Goal: Transaction & Acquisition: Purchase product/service

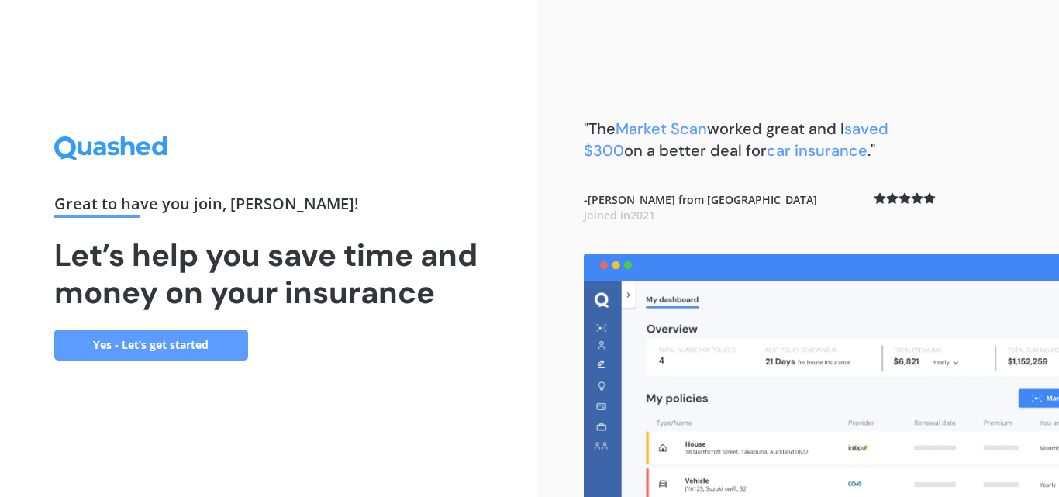
click at [149, 343] on link "Yes - Let’s get started" at bounding box center [151, 345] width 194 height 31
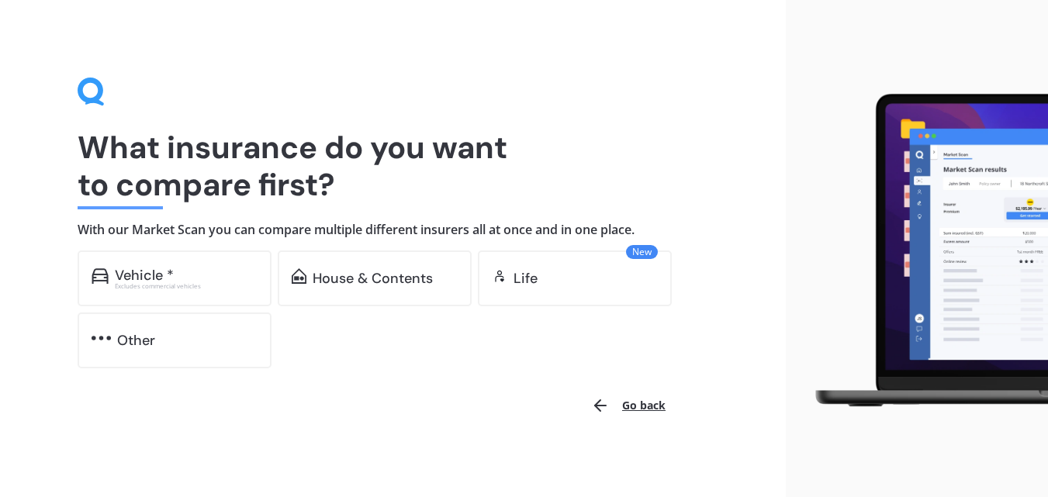
scroll to position [5, 0]
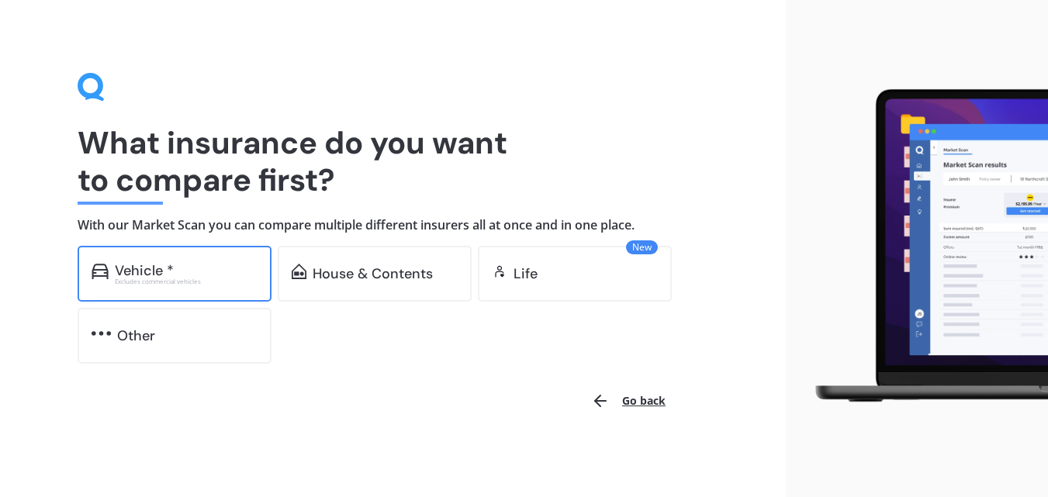
click at [135, 276] on div "Vehicle * Excludes commercial vehicles" at bounding box center [186, 274] width 143 height 22
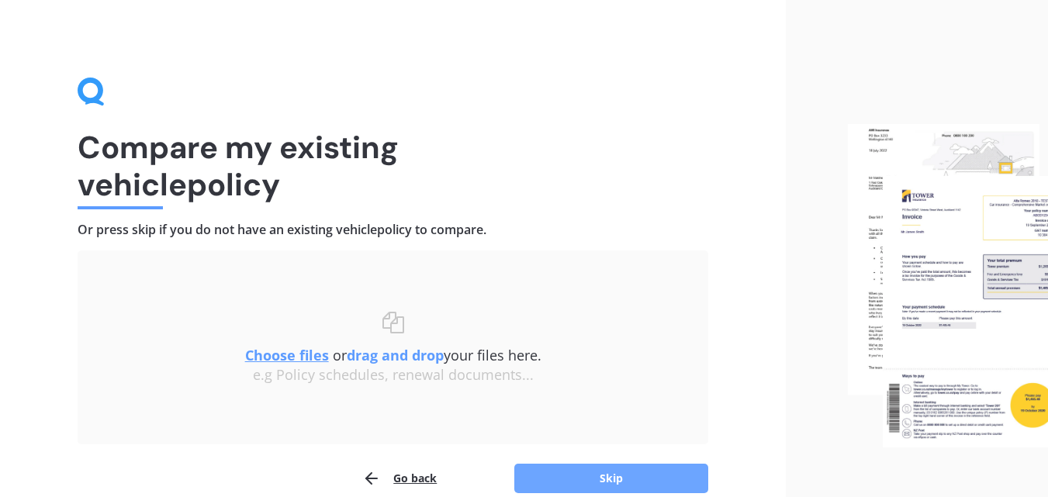
click at [585, 465] on button "Skip" at bounding box center [611, 478] width 194 height 29
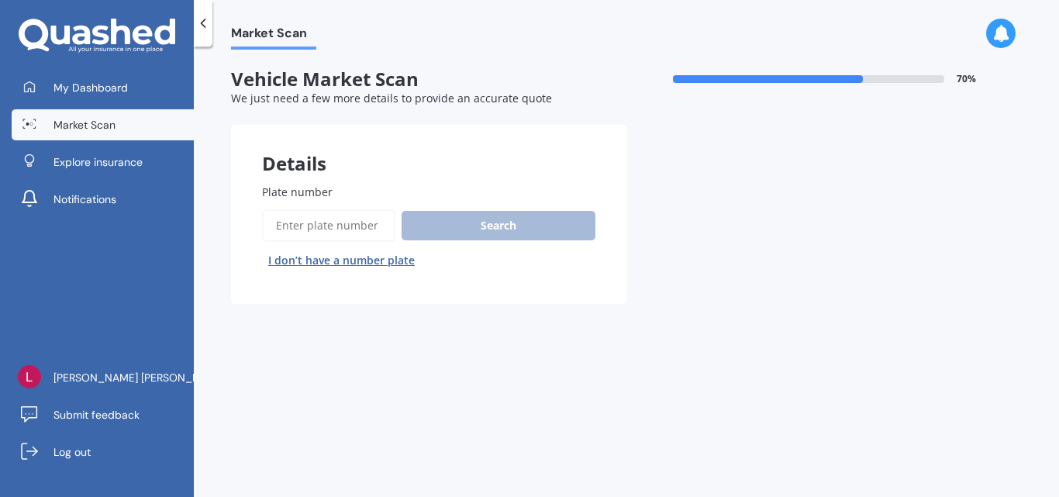
click at [318, 195] on span "Plate number" at bounding box center [297, 192] width 71 height 15
click at [318, 209] on input "Plate number" at bounding box center [328, 225] width 133 height 33
click at [308, 192] on span "Plate number" at bounding box center [297, 192] width 71 height 15
click at [308, 209] on input "Plate number" at bounding box center [328, 225] width 133 height 33
type input "Nuy347"
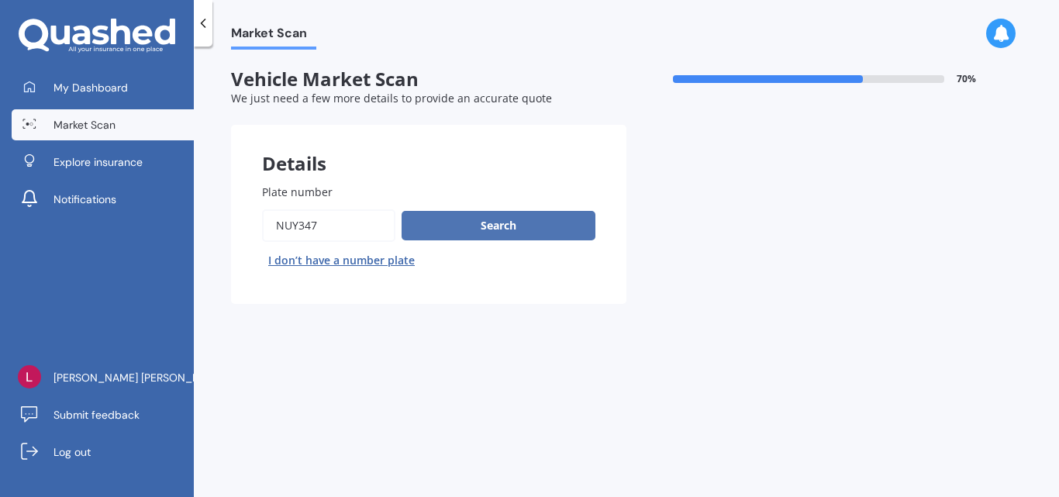
click at [512, 226] on button "Search" at bounding box center [499, 225] width 194 height 29
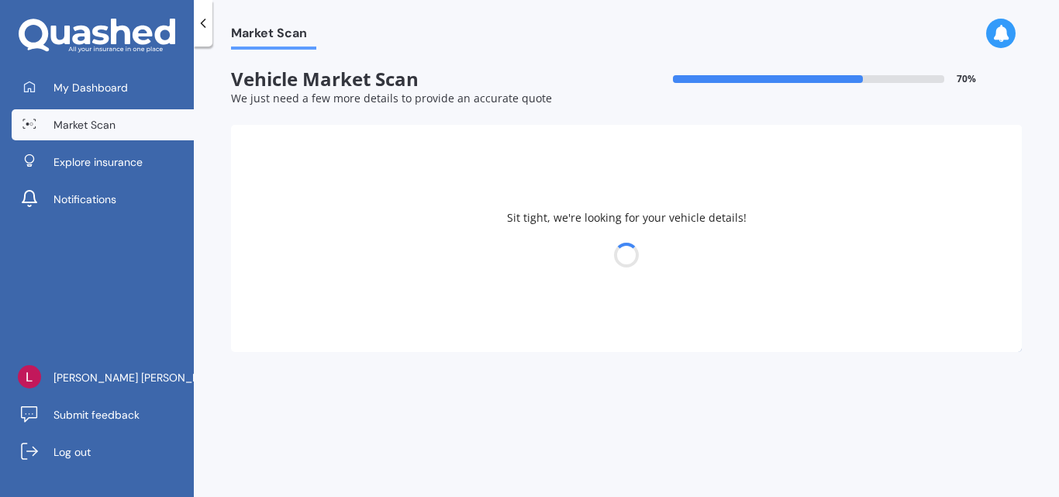
select select "MAZDA"
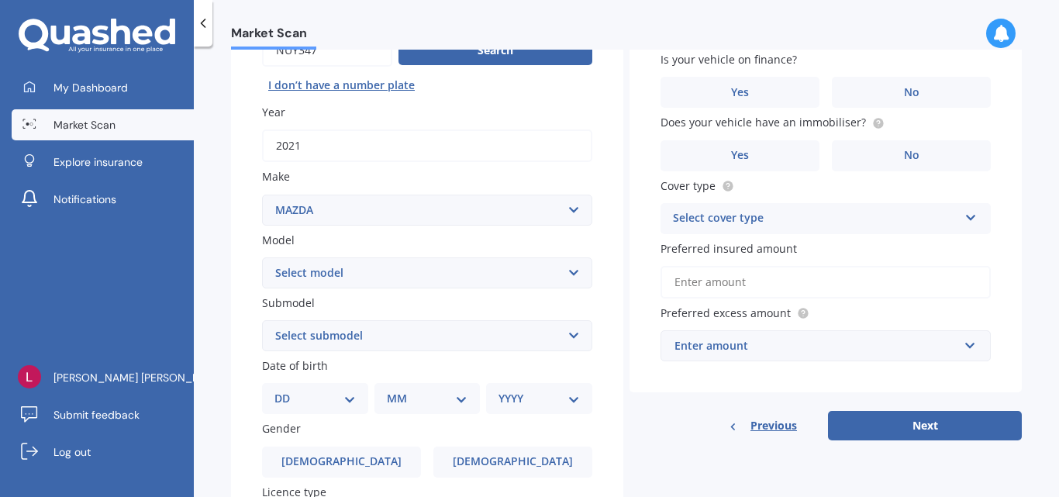
scroll to position [181, 0]
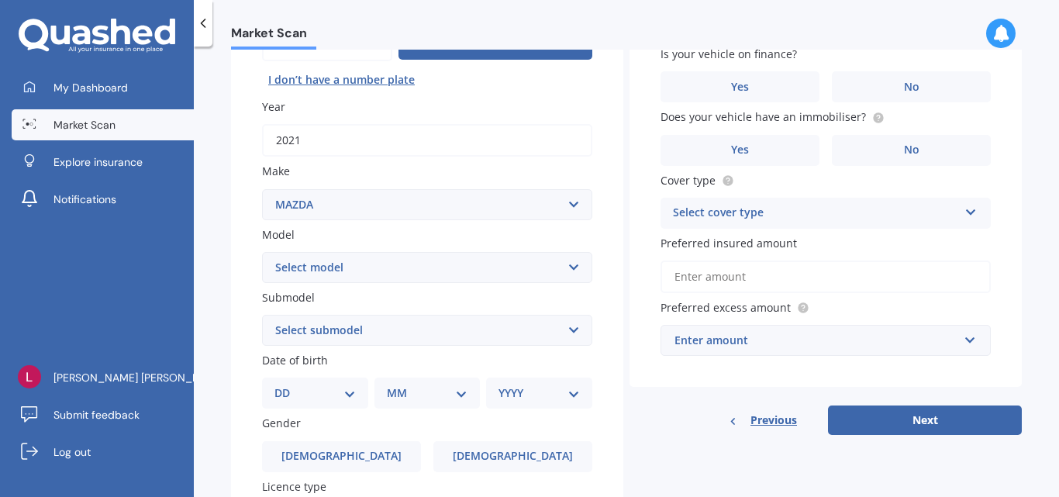
click at [562, 271] on select "Select model 121 2 3 323 323 / Familia 6 626 929 Atenza Autozam Axela AZ3 B2000…" at bounding box center [427, 267] width 330 height 31
select select "BT50"
click at [262, 252] on select "Select model 121 2 3 323 323 / Familia 6 626 929 Atenza Autozam Axela AZ3 B2000…" at bounding box center [427, 267] width 330 height 31
click at [573, 328] on select "Select submodel GLX turbo diesel 4WD GSX turbo diesel LTD D/C W/S 3.0DT Turbo D…" at bounding box center [427, 330] width 330 height 31
select select "LTD D/C W/S 3.0DT"
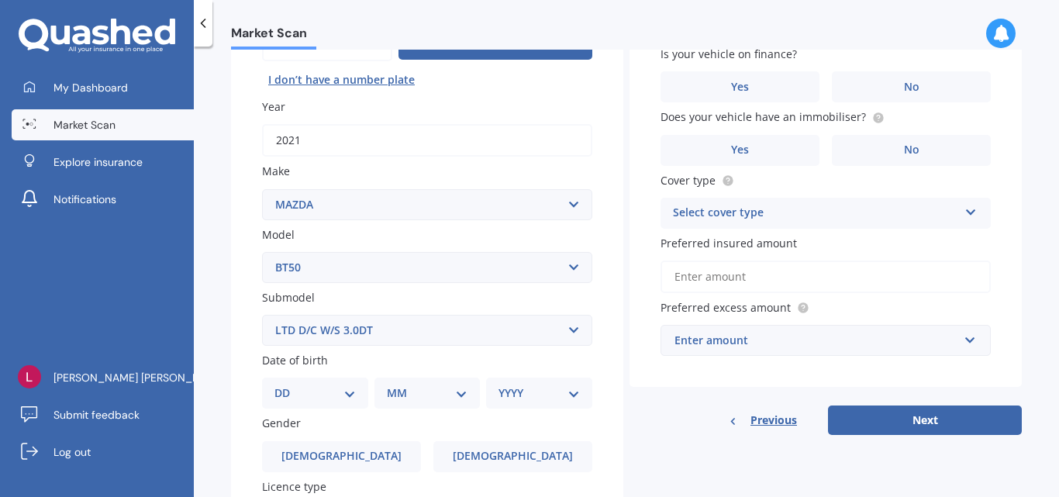
click at [262, 315] on select "Select submodel GLX turbo diesel 4WD GSX turbo diesel LTD D/C W/S 3.0DT Turbo D…" at bounding box center [427, 330] width 330 height 31
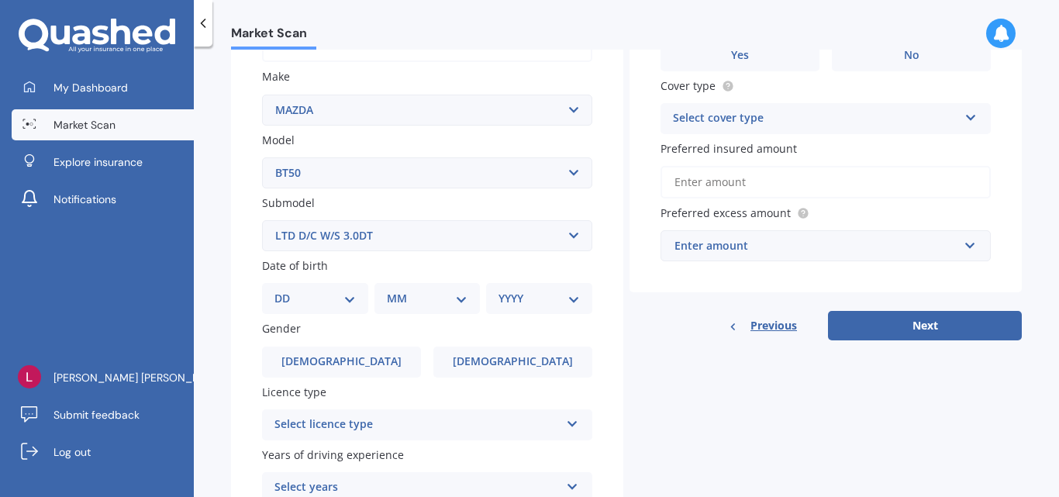
scroll to position [285, 0]
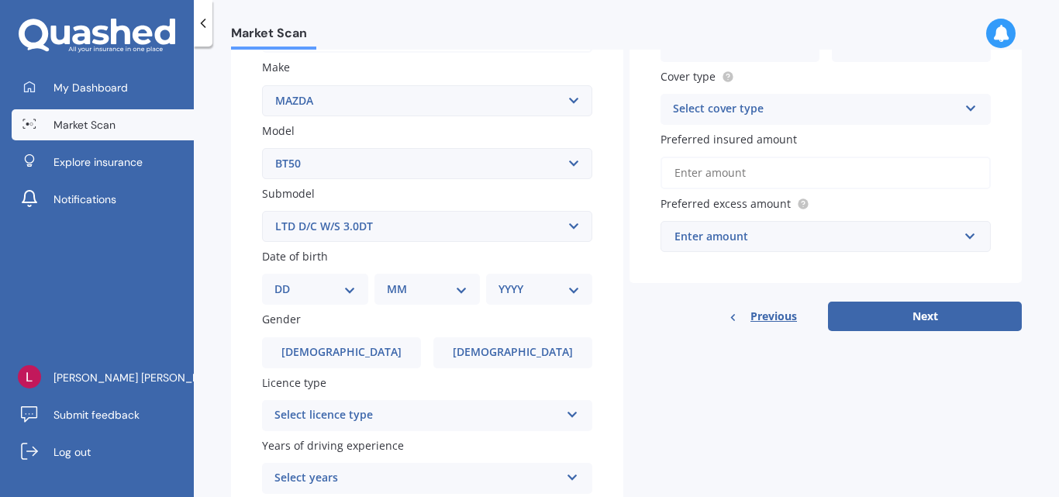
click at [346, 285] on select "DD 01 02 03 04 05 06 07 08 09 10 11 12 13 14 15 16 17 18 19 20 21 22 23 24 25 2…" at bounding box center [315, 289] width 81 height 17
select select "14"
click at [287, 281] on select "DD 01 02 03 04 05 06 07 08 09 10 11 12 13 14 15 16 17 18 19 20 21 22 23 24 25 2…" at bounding box center [315, 289] width 81 height 17
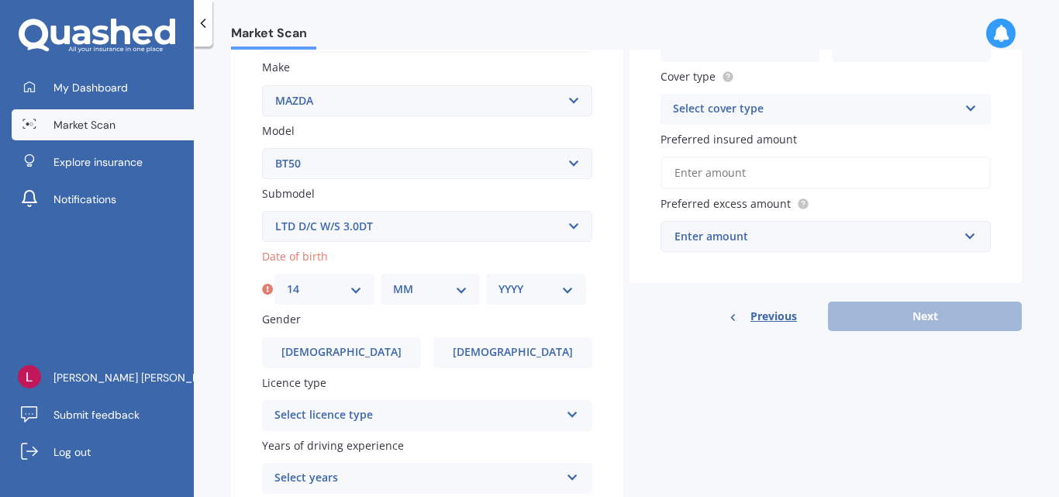
click at [407, 287] on select "MM 01 02 03 04 05 06 07 08 09 10 11 12" at bounding box center [430, 289] width 75 height 17
select select "01"
click at [393, 281] on select "MM 01 02 03 04 05 06 07 08 09 10 11 12" at bounding box center [430, 289] width 75 height 17
click at [565, 291] on select "YYYY 2025 2024 2023 2022 2021 2020 2019 2018 2017 2016 2015 2014 2013 2012 2011…" at bounding box center [536, 289] width 75 height 17
select select "1976"
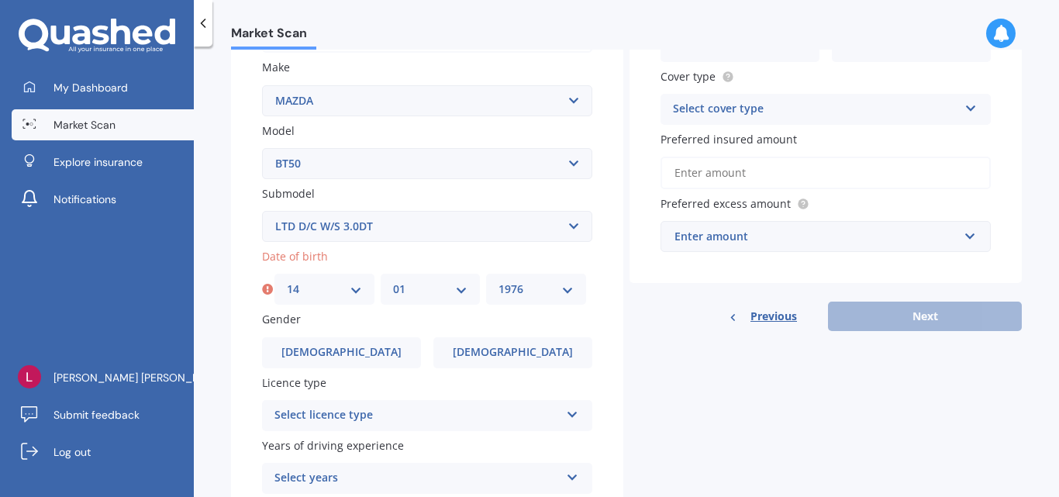
click at [499, 281] on select "YYYY 2025 2024 2023 2022 2021 2020 2019 2018 2017 2016 2015 2014 2013 2012 2011…" at bounding box center [536, 289] width 75 height 17
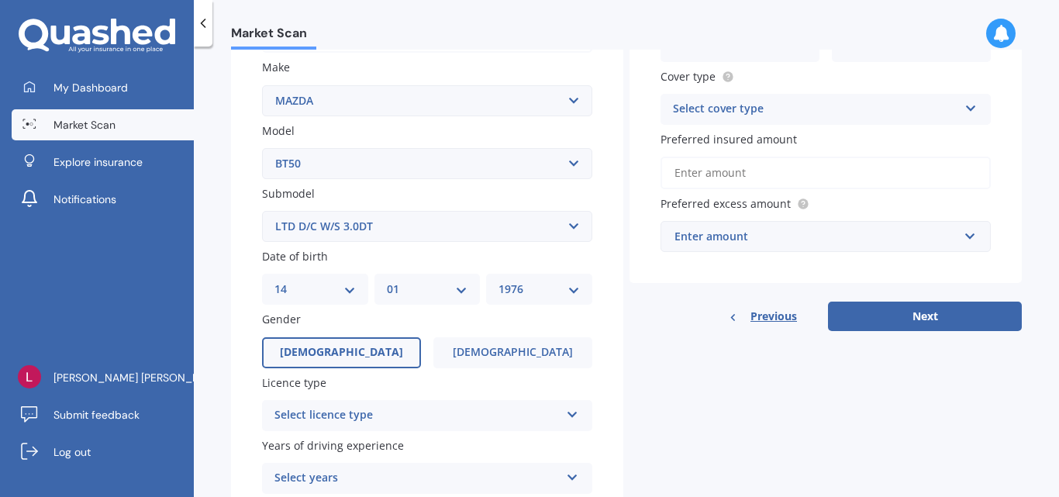
click at [366, 349] on label "[DEMOGRAPHIC_DATA]" at bounding box center [341, 352] width 159 height 31
click at [0, 0] on input "[DEMOGRAPHIC_DATA]" at bounding box center [0, 0] width 0 height 0
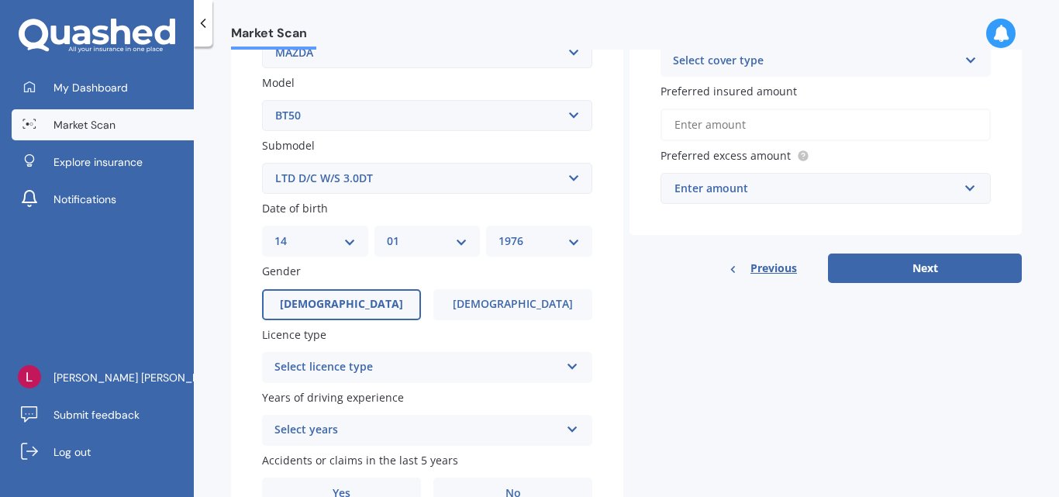
scroll to position [336, 0]
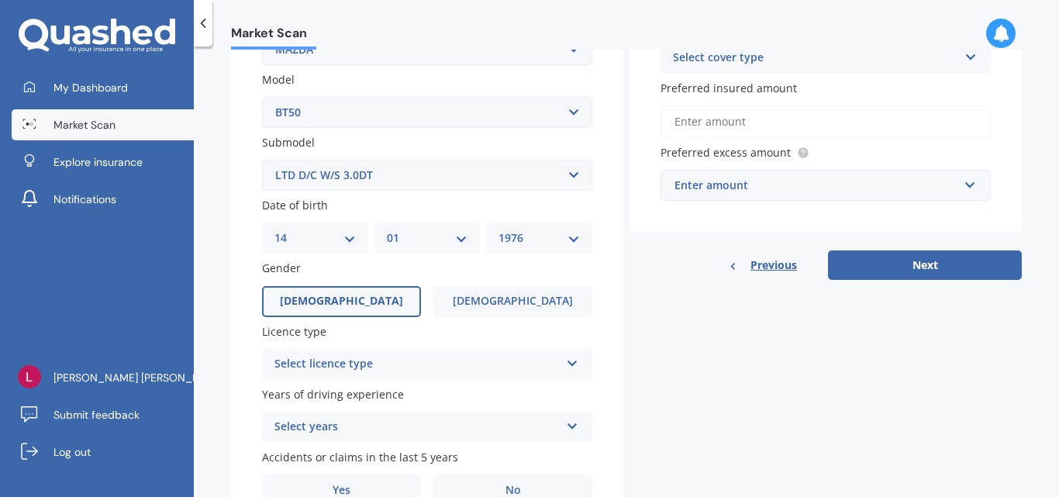
click at [454, 349] on div "Select licence type NZ Full NZ Restricted NZ Learners [GEOGRAPHIC_DATA] [GEOGRA…" at bounding box center [427, 364] width 330 height 31
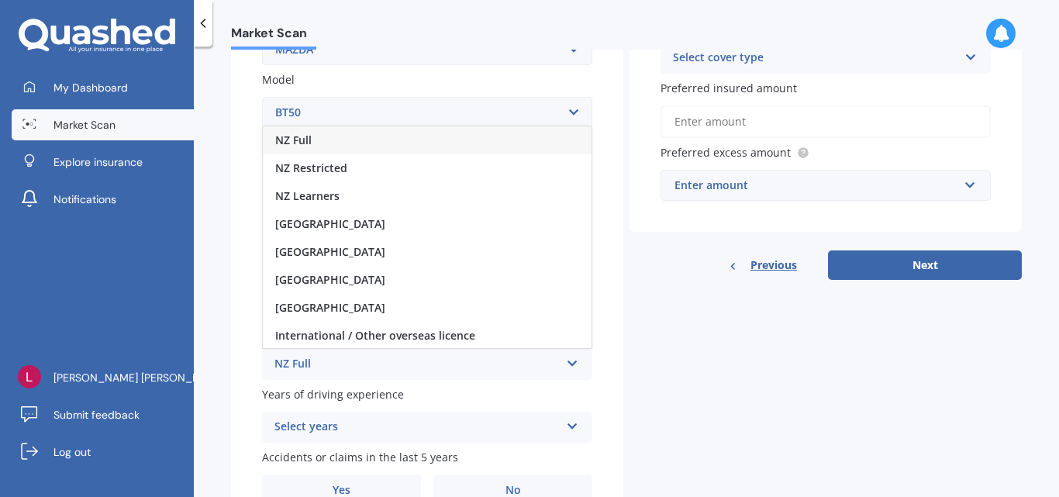
click at [322, 143] on div "NZ Full" at bounding box center [427, 140] width 329 height 28
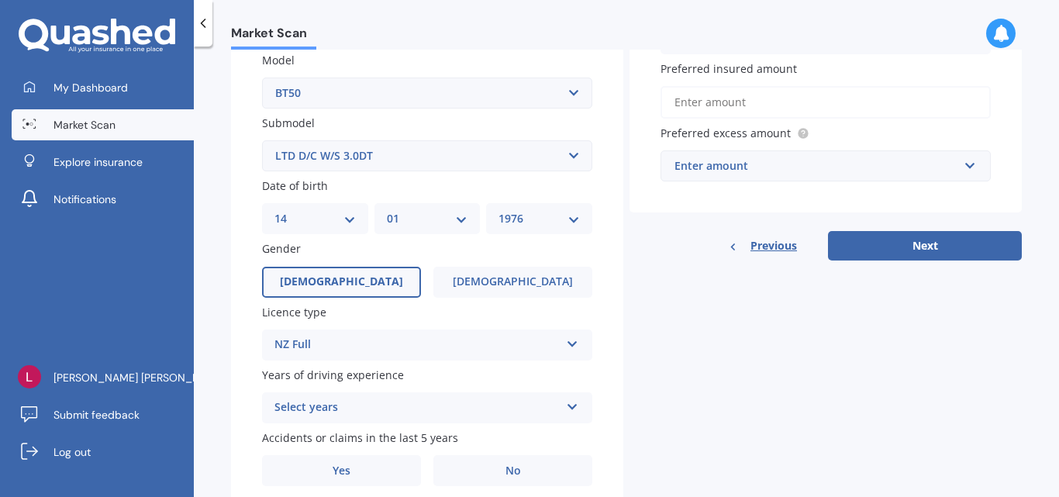
scroll to position [416, 0]
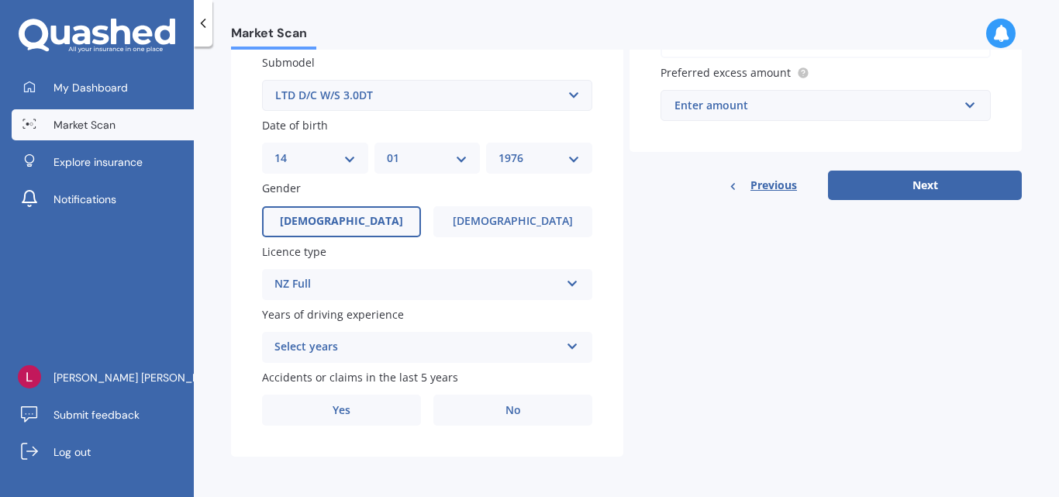
click at [566, 339] on icon at bounding box center [572, 343] width 13 height 11
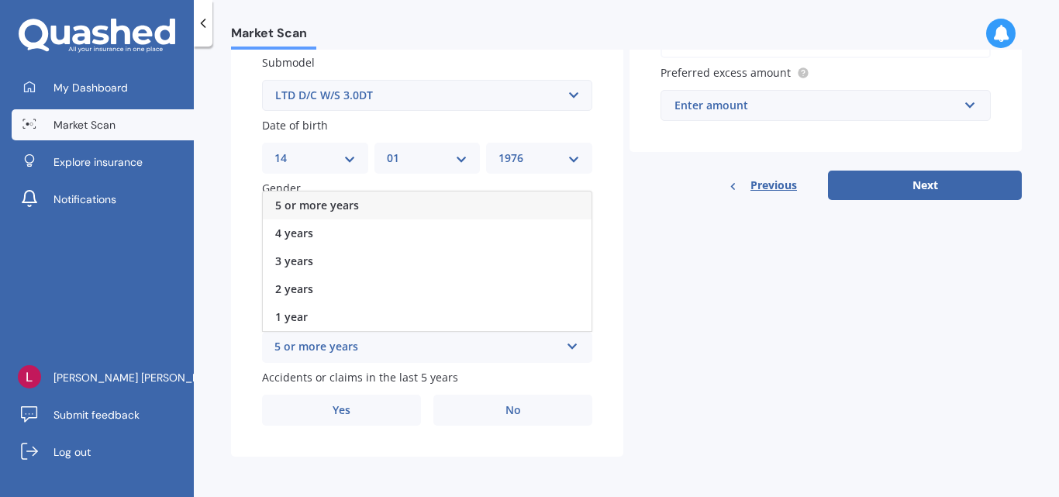
click at [319, 207] on span "5 or more years" at bounding box center [317, 205] width 84 height 15
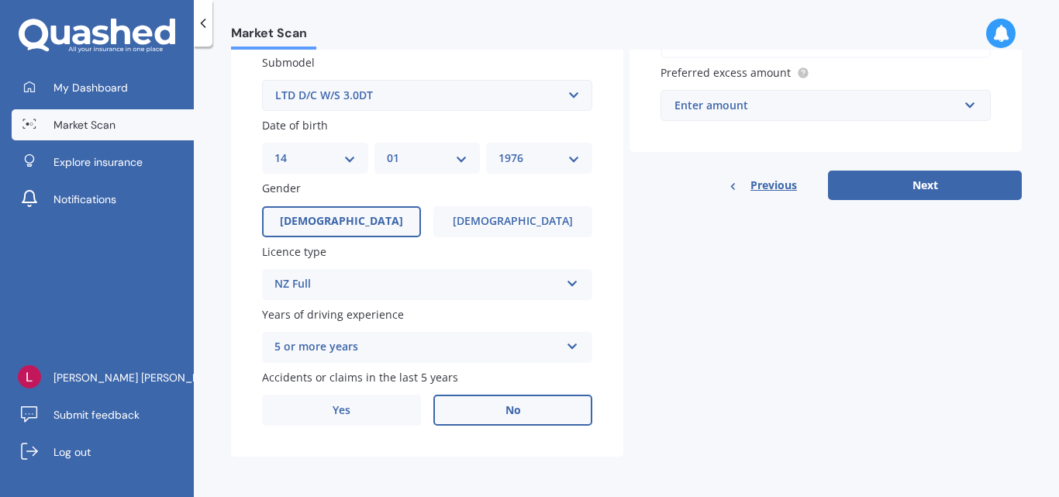
click at [510, 408] on span "No" at bounding box center [514, 410] width 16 height 13
click at [0, 0] on input "No" at bounding box center [0, 0] width 0 height 0
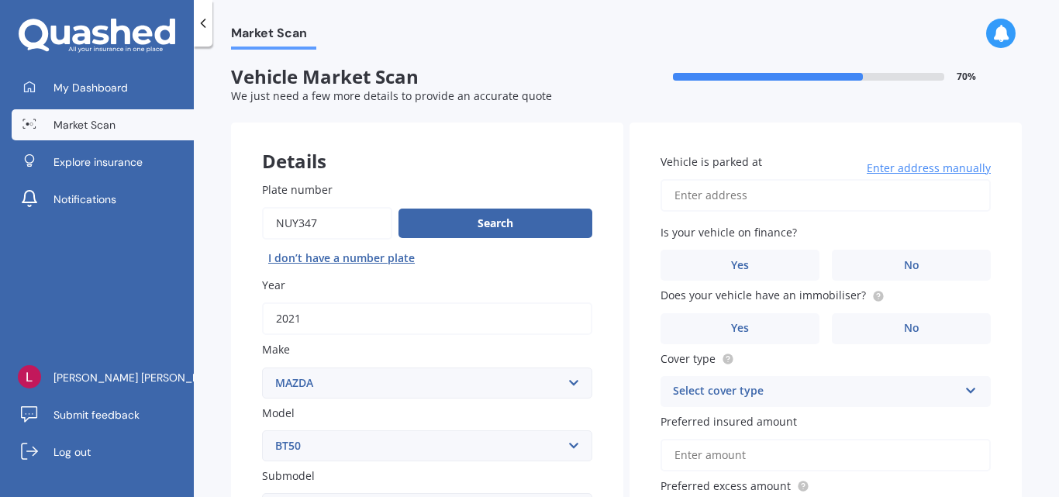
scroll to position [0, 0]
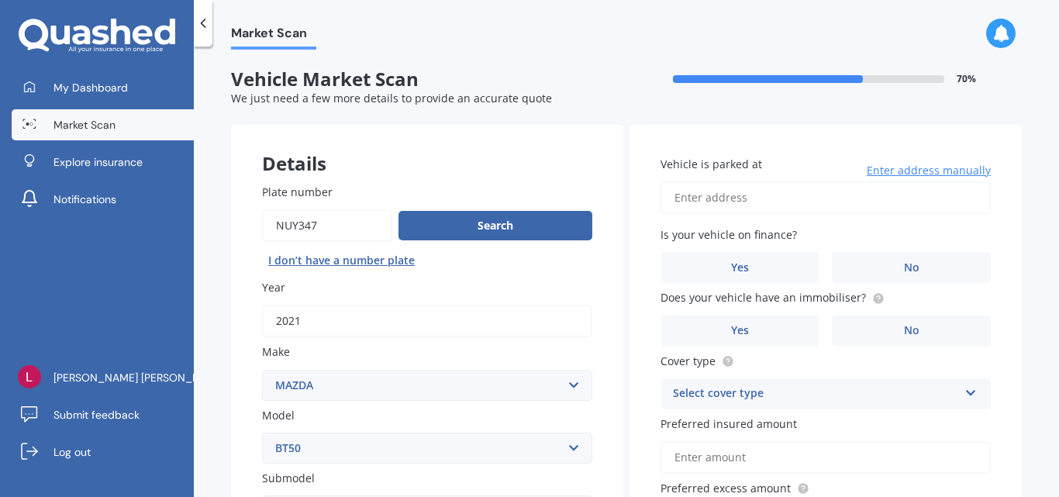
click at [689, 195] on input "Vehicle is parked at" at bounding box center [826, 197] width 330 height 33
click at [907, 268] on span "No" at bounding box center [912, 267] width 16 height 13
click at [0, 0] on input "No" at bounding box center [0, 0] width 0 height 0
click at [852, 200] on input "[STREET_ADDRESS]" at bounding box center [826, 197] width 330 height 33
type input "[STREET_ADDRESS]"
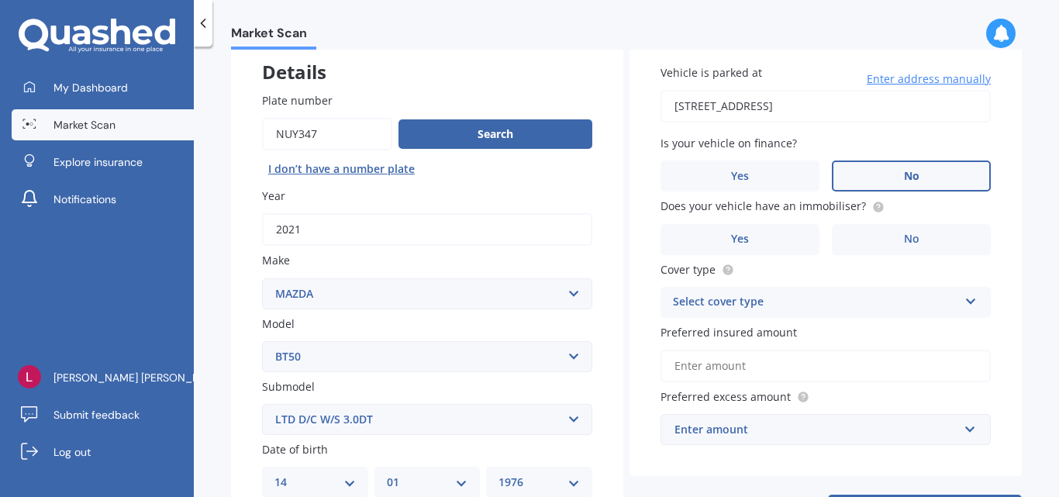
scroll to position [103, 0]
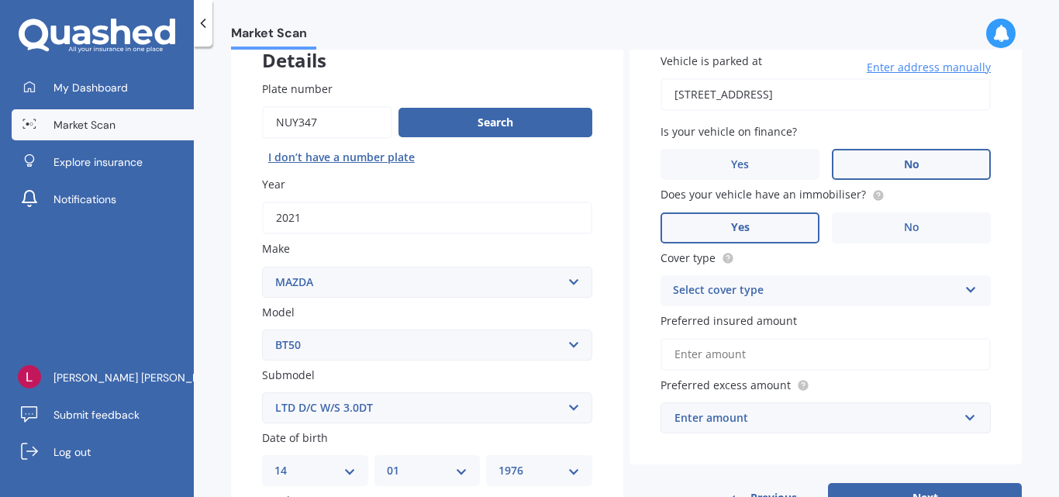
click at [738, 226] on span "Yes" at bounding box center [740, 227] width 19 height 13
click at [0, 0] on input "Yes" at bounding box center [0, 0] width 0 height 0
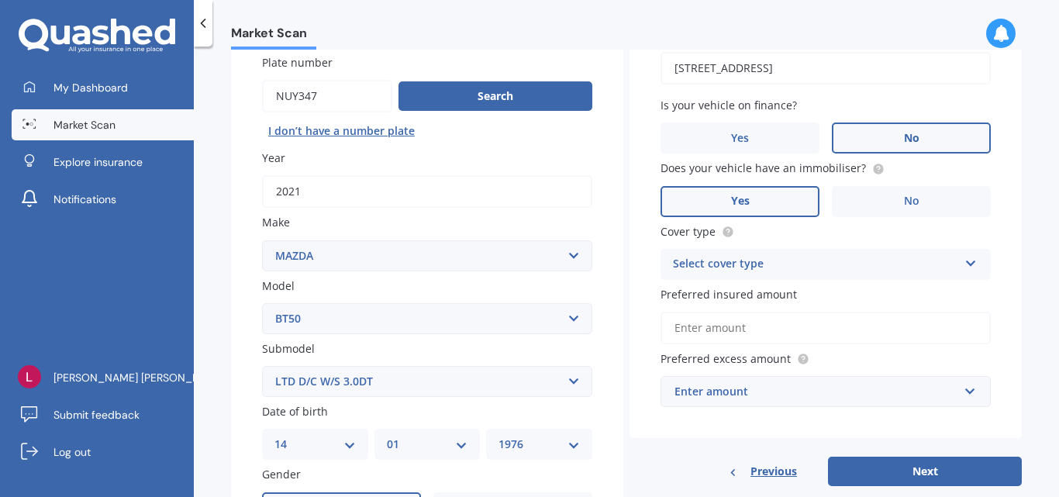
click at [967, 260] on icon at bounding box center [971, 260] width 13 height 11
click at [714, 293] on span "Comprehensive" at bounding box center [715, 294] width 82 height 15
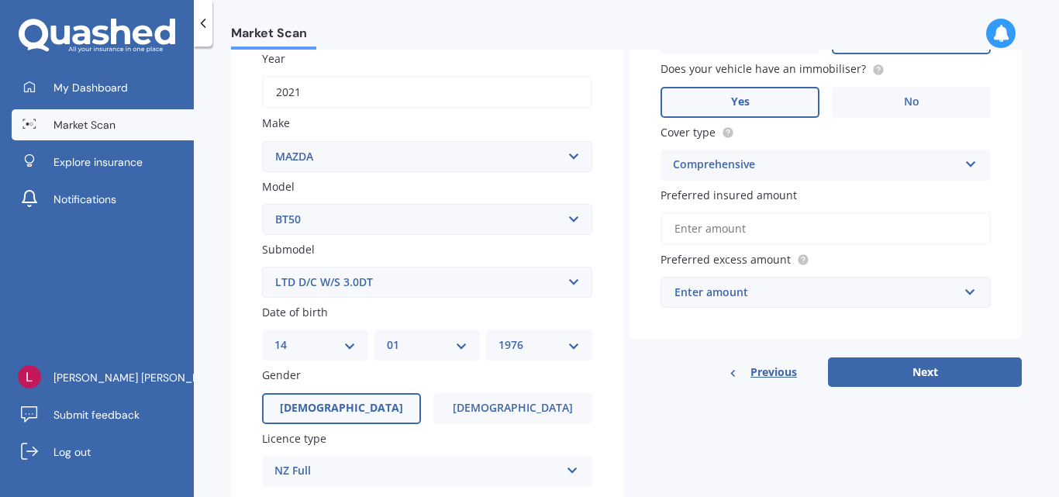
scroll to position [258, 0]
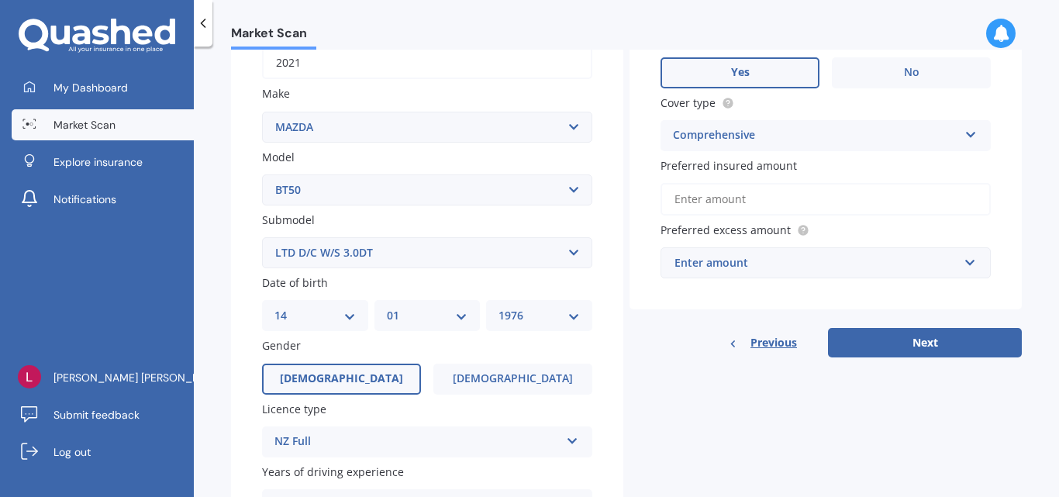
click at [709, 167] on span "Preferred insured amount" at bounding box center [729, 165] width 136 height 15
click at [709, 183] on input "Preferred insured amount" at bounding box center [826, 199] width 330 height 33
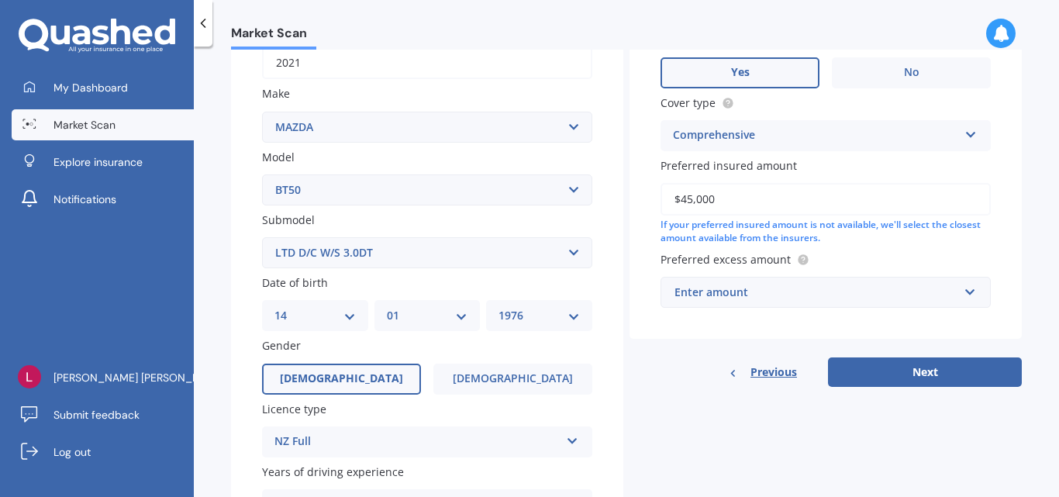
type input "$45,000"
click at [958, 291] on input "text" at bounding box center [820, 292] width 316 height 29
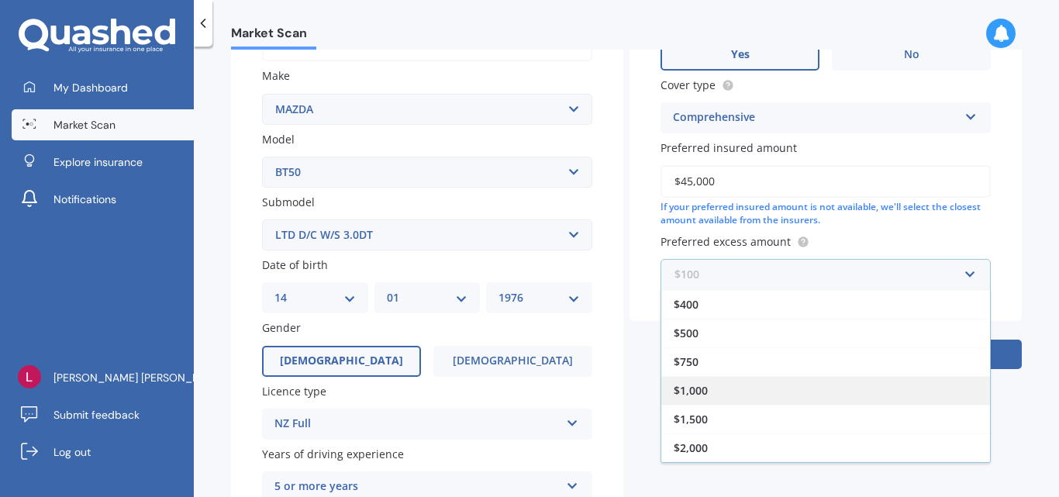
scroll to position [285, 0]
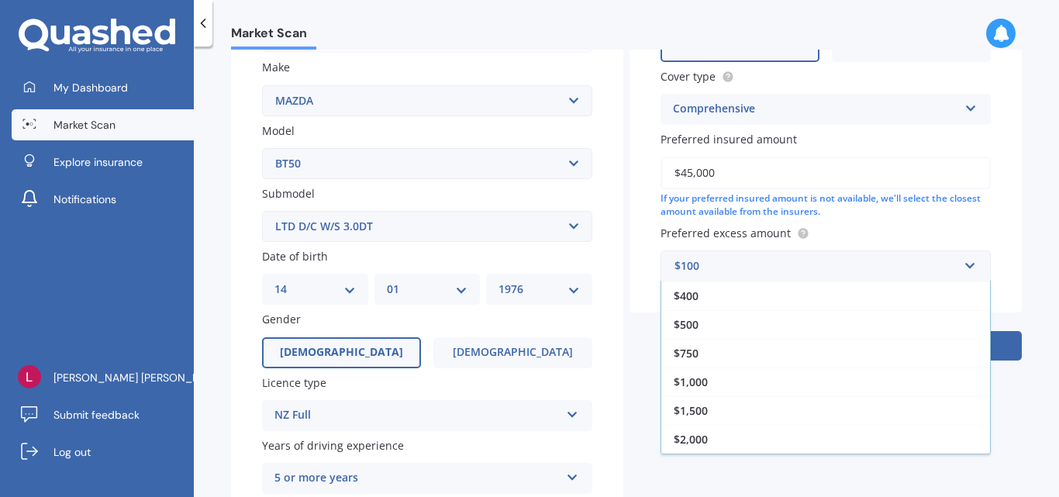
click at [700, 442] on span "$2,000" at bounding box center [691, 439] width 34 height 15
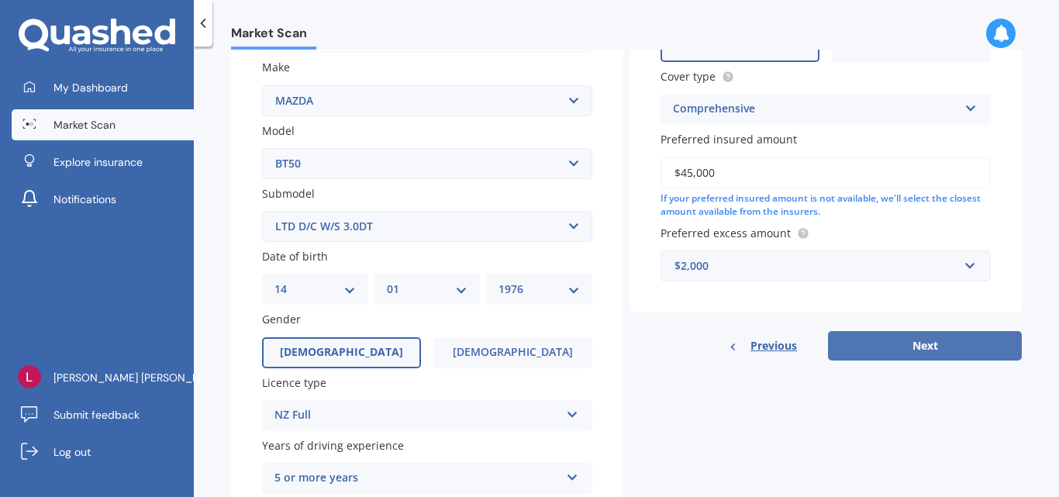
click at [918, 347] on button "Next" at bounding box center [925, 345] width 194 height 29
select select "14"
select select "01"
select select "1976"
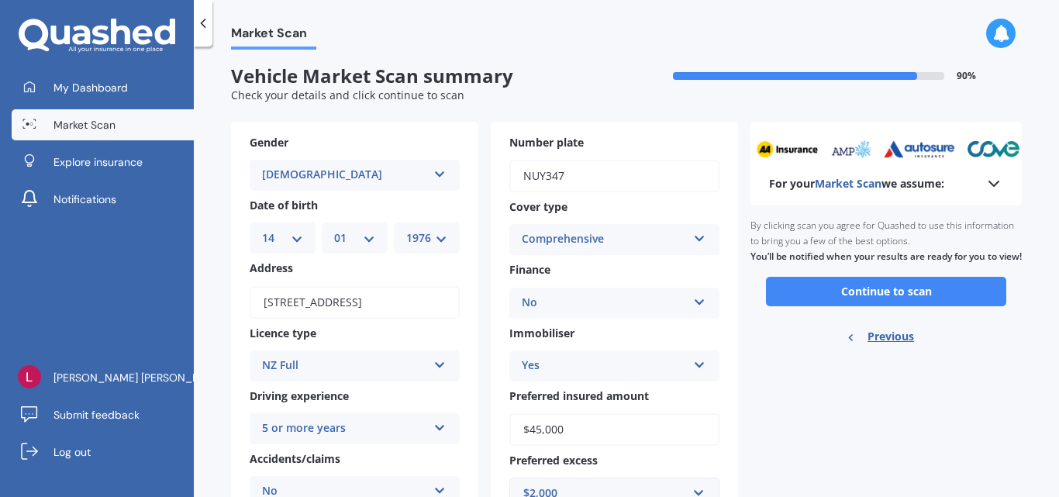
scroll to position [0, 0]
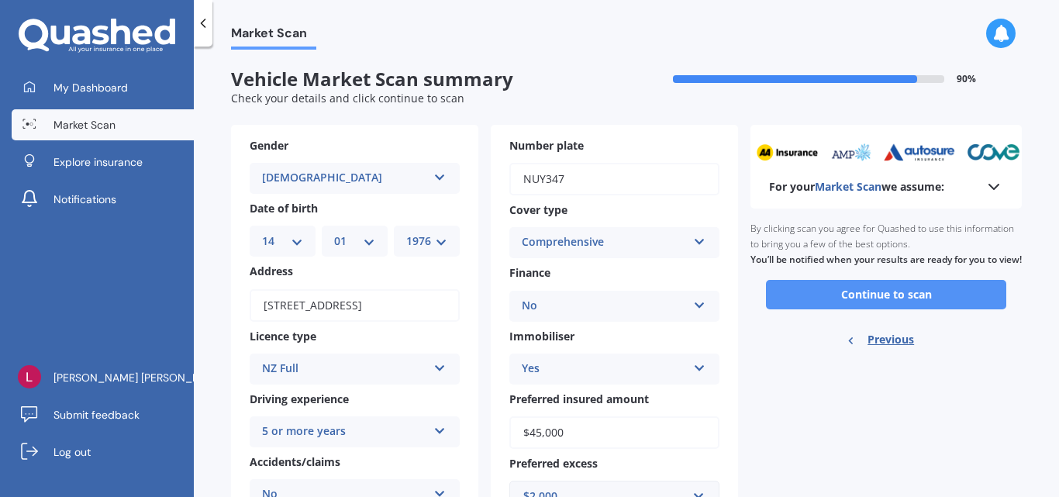
click at [884, 306] on button "Continue to scan" at bounding box center [886, 294] width 240 height 29
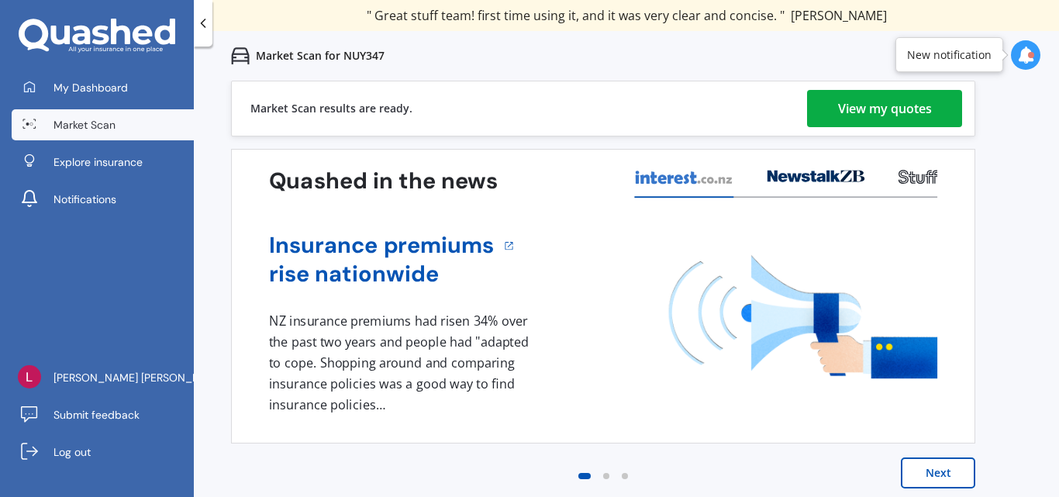
click at [873, 111] on div "View my quotes" at bounding box center [885, 108] width 94 height 37
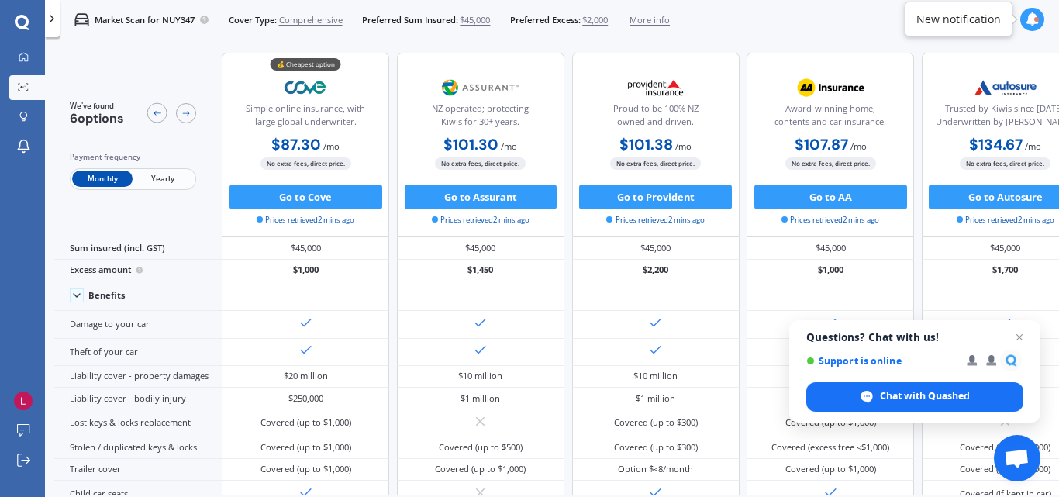
click at [605, 20] on span "$2,000" at bounding box center [595, 20] width 26 height 12
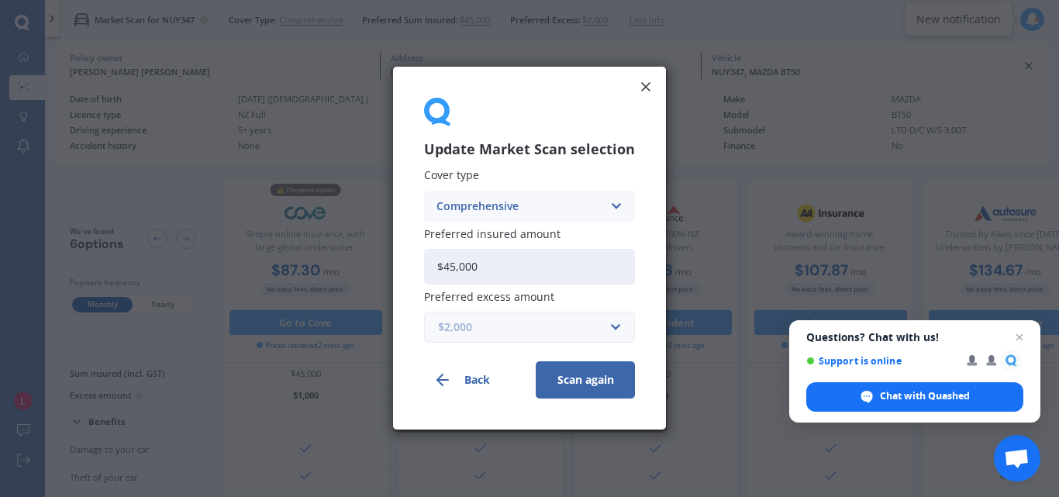
click at [613, 327] on input "text" at bounding box center [524, 327] width 197 height 29
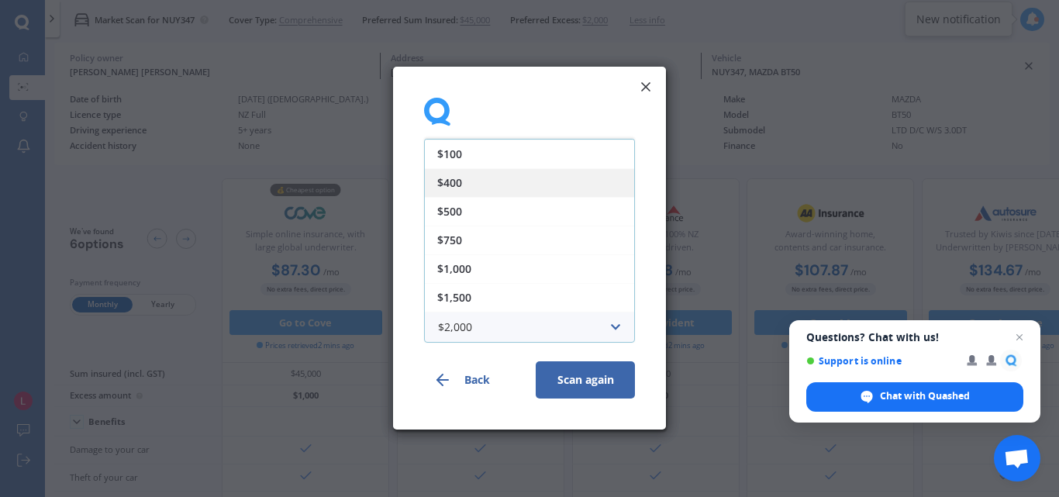
click at [457, 182] on span "$400" at bounding box center [449, 183] width 25 height 11
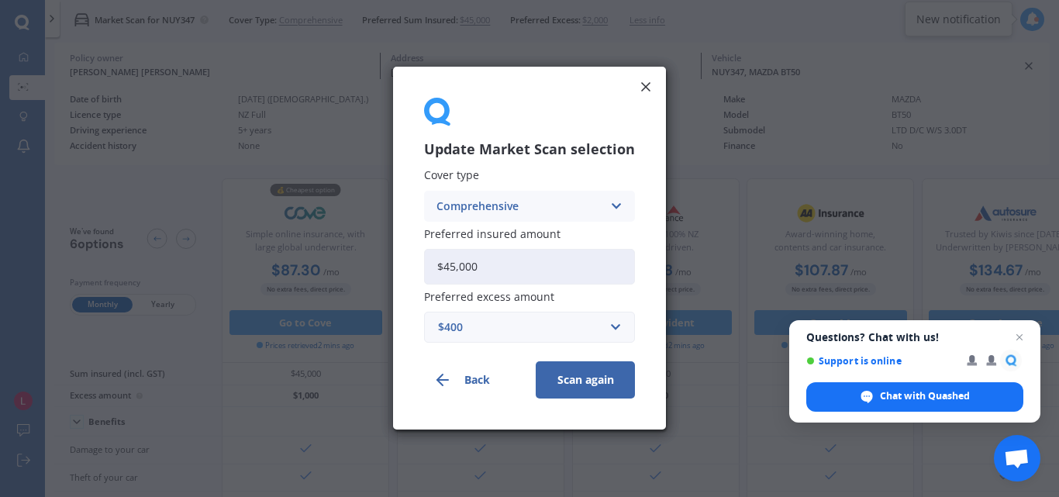
click at [589, 385] on button "Scan again" at bounding box center [585, 380] width 99 height 37
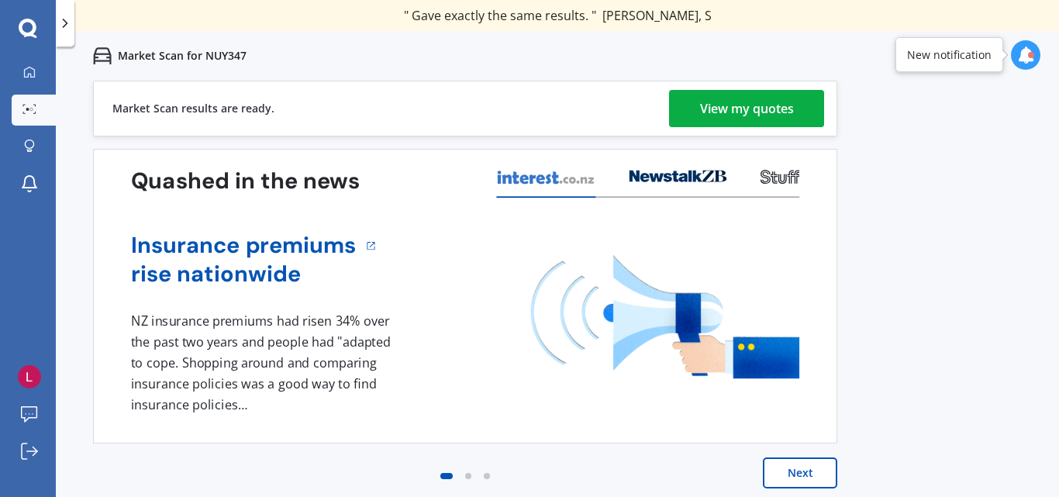
click at [742, 106] on div "View my quotes" at bounding box center [747, 108] width 94 height 37
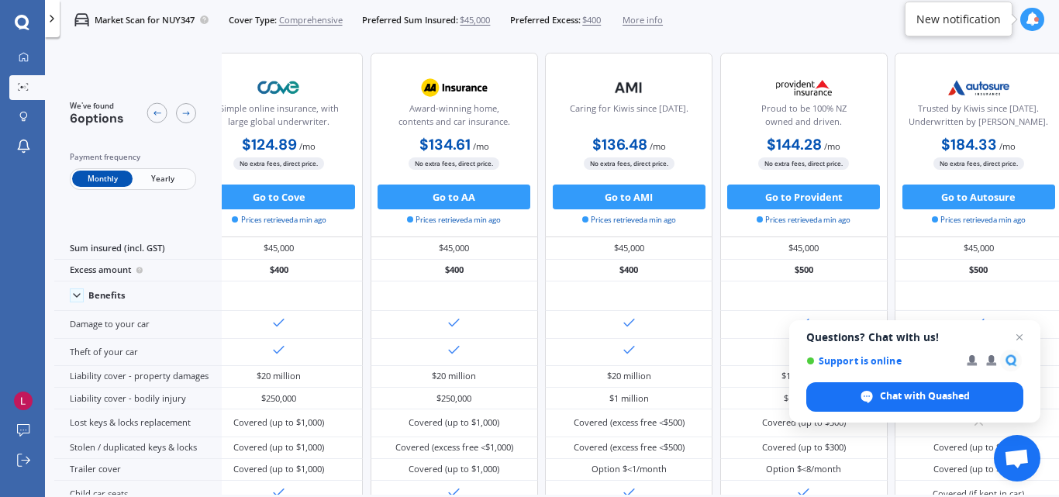
scroll to position [0, 264]
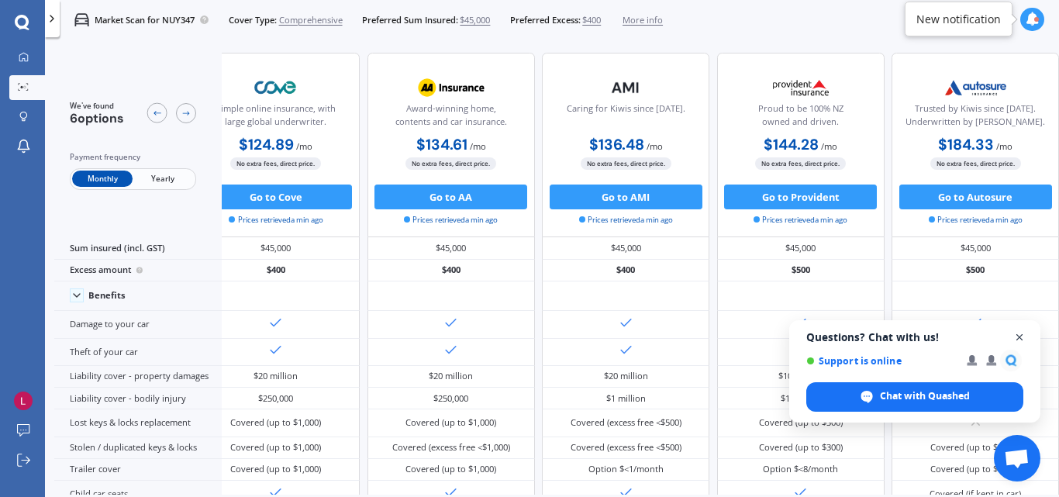
click at [1019, 336] on span "Open chat" at bounding box center [1020, 337] width 19 height 19
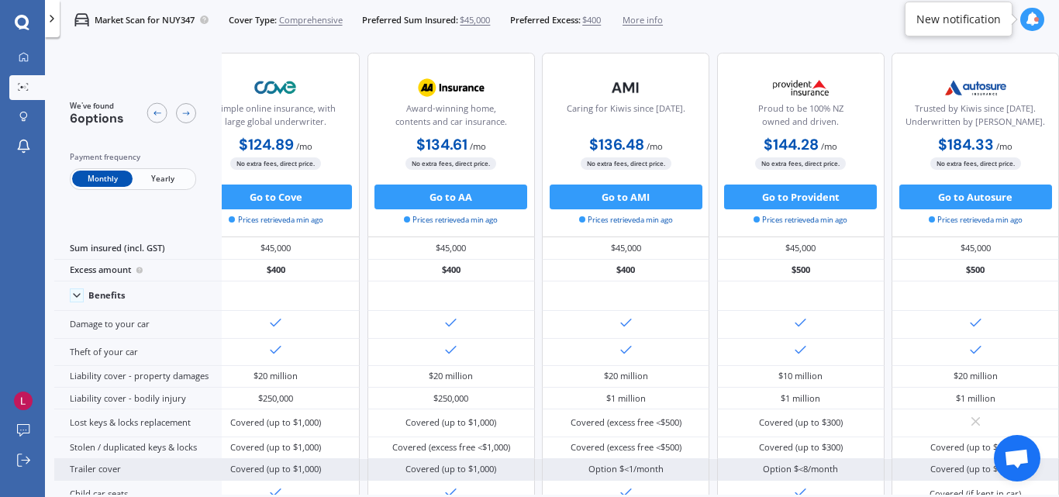
scroll to position [14, 264]
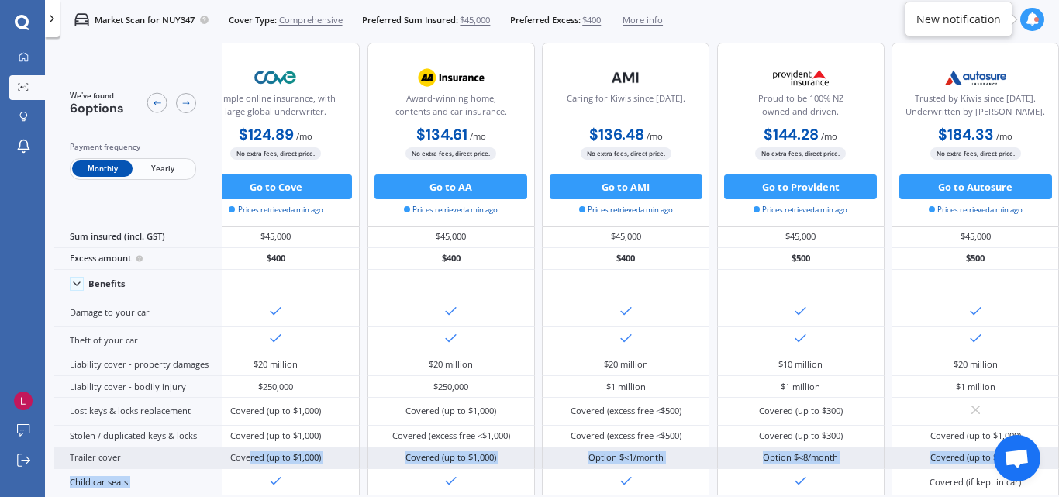
drag, startPoint x: 483, startPoint y: 496, endPoint x: 242, endPoint y: 459, distance: 243.9
click at [242, 459] on div "We've found 6 options Payment frequency Monthly Yearly 💰 Cheapest option NZ ope…" at bounding box center [556, 290] width 1005 height 494
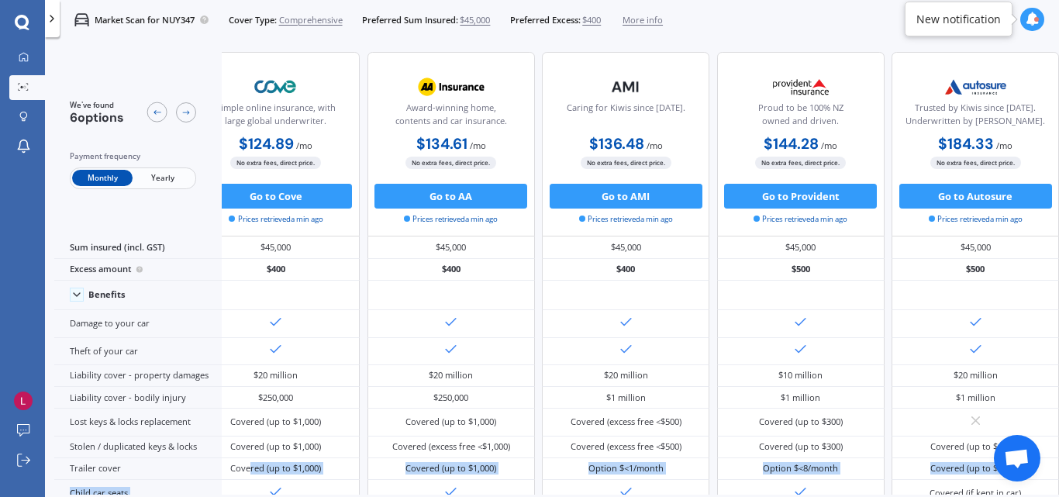
scroll to position [0, 264]
